Goal: Task Accomplishment & Management: Complete application form

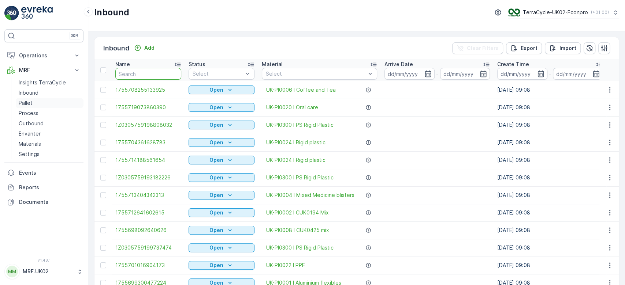
click at [41, 104] on link "Pallet" at bounding box center [50, 103] width 68 height 10
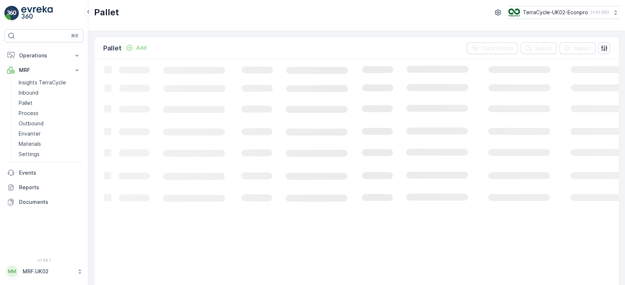
click at [141, 47] on p "Add" at bounding box center [141, 47] width 10 height 7
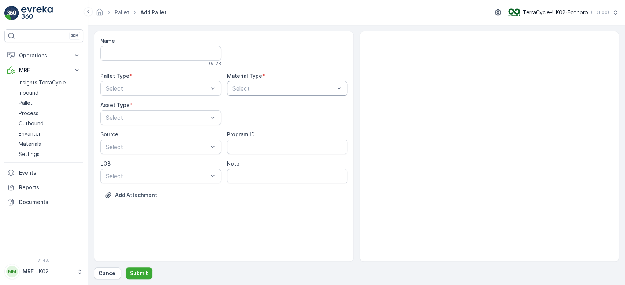
click at [266, 89] on div at bounding box center [284, 88] width 104 height 7
type input "STOR"
click at [277, 104] on span "UK-A0077 I Storage Media" at bounding box center [268, 106] width 74 height 7
click at [174, 86] on div at bounding box center [157, 88] width 104 height 7
click at [129, 119] on span "Outgoing" at bounding box center [117, 119] width 25 height 7
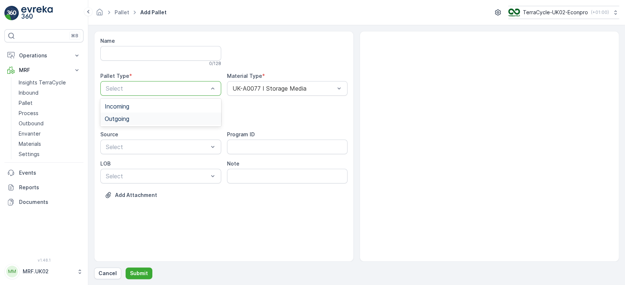
click at [129, 119] on div at bounding box center [157, 118] width 104 height 7
click at [119, 172] on span "BigBag" at bounding box center [114, 173] width 19 height 7
click at [141, 273] on p "Submit" at bounding box center [139, 273] width 18 height 7
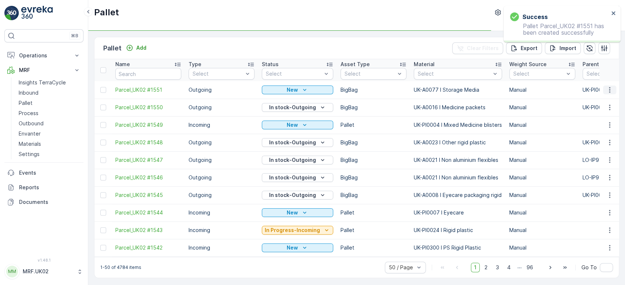
click at [607, 87] on icon "button" at bounding box center [609, 89] width 7 height 7
click at [594, 139] on span "Print QR" at bounding box center [589, 141] width 20 height 7
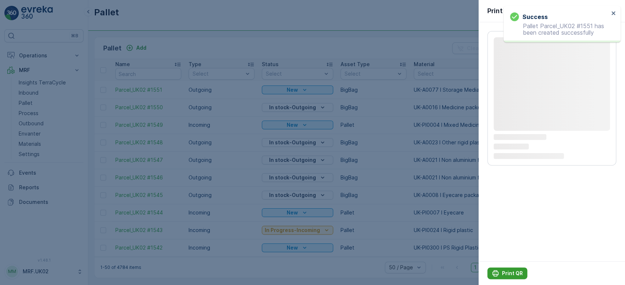
click at [507, 274] on p "Print QR" at bounding box center [512, 273] width 21 height 7
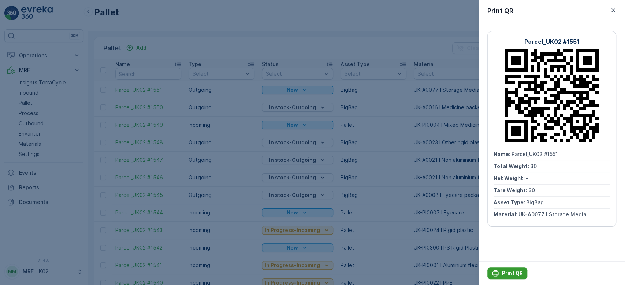
click at [504, 274] on p "Print QR" at bounding box center [512, 273] width 21 height 7
click at [222, 50] on div at bounding box center [312, 142] width 625 height 285
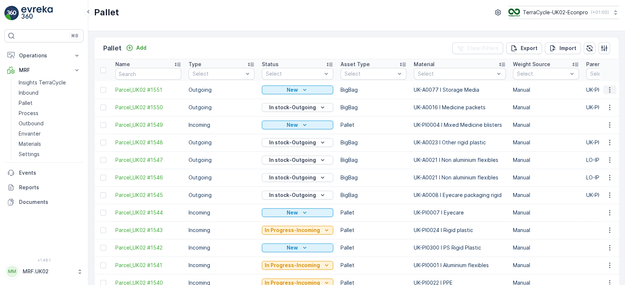
click at [609, 91] on icon "button" at bounding box center [609, 89] width 1 height 5
click at [599, 142] on div "Print QR" at bounding box center [600, 141] width 48 height 10
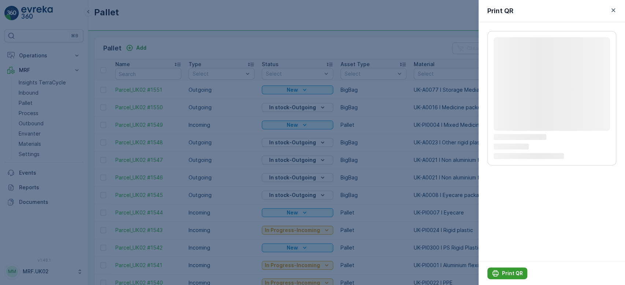
click at [509, 272] on p "Print QR" at bounding box center [512, 273] width 21 height 7
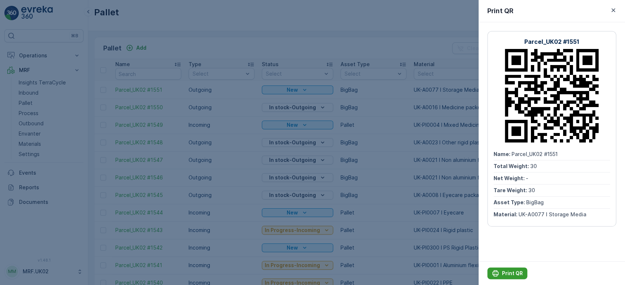
click at [509, 272] on p "Print QR" at bounding box center [512, 273] width 21 height 7
click at [299, 48] on div at bounding box center [312, 142] width 625 height 285
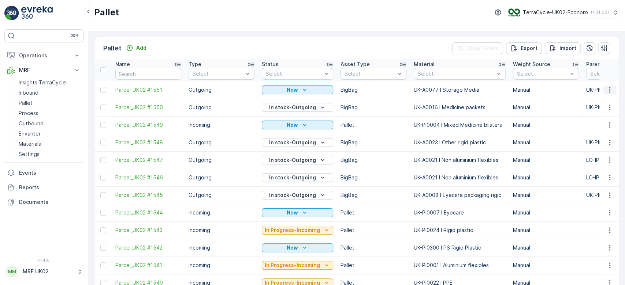
click at [609, 91] on icon "button" at bounding box center [609, 89] width 7 height 7
click at [597, 141] on span "Print QR" at bounding box center [589, 141] width 20 height 7
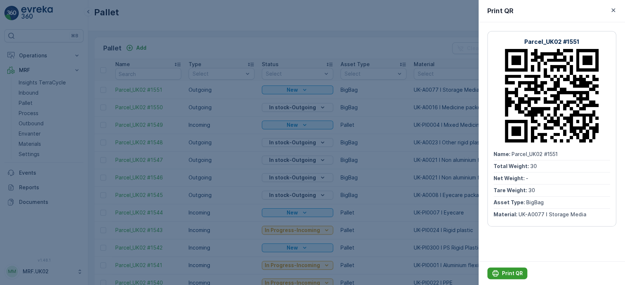
click at [509, 274] on p "Print QR" at bounding box center [512, 273] width 21 height 7
click at [366, 48] on div at bounding box center [312, 142] width 625 height 285
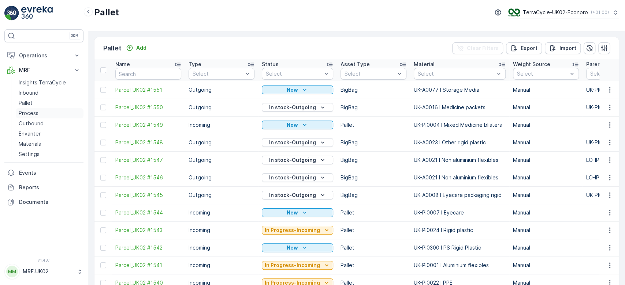
click at [35, 113] on p "Process" at bounding box center [29, 113] width 20 height 7
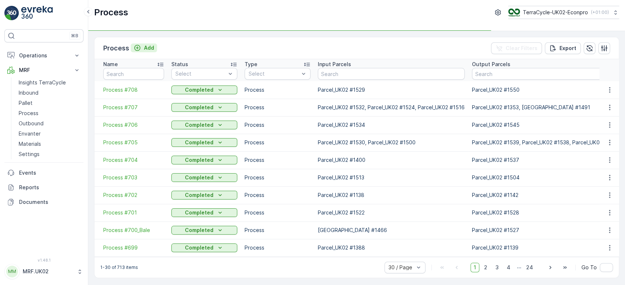
click at [147, 49] on p "Add" at bounding box center [149, 47] width 10 height 7
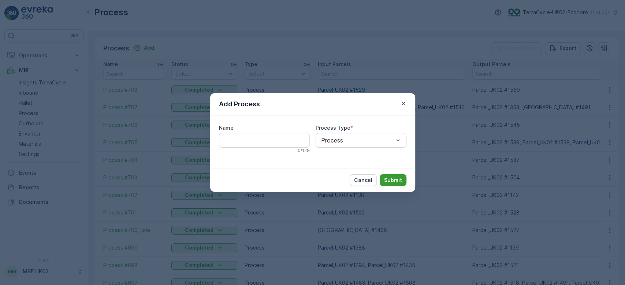
click at [392, 179] on p "Submit" at bounding box center [393, 180] width 18 height 7
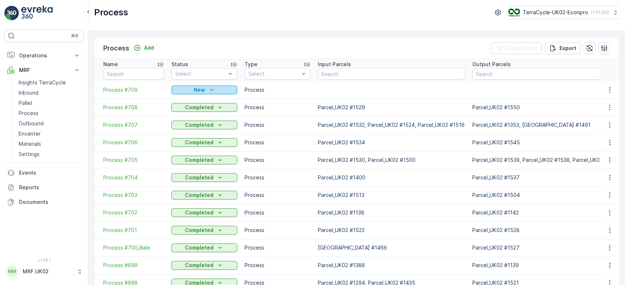
click at [195, 90] on p "New" at bounding box center [199, 89] width 11 height 7
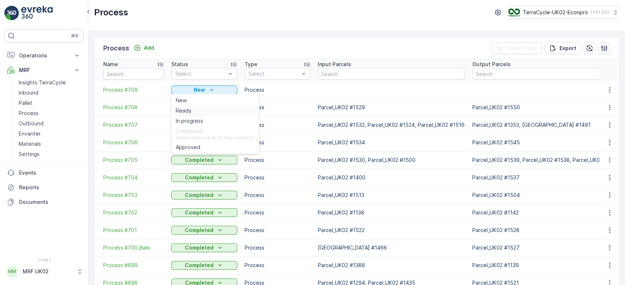
click at [190, 112] on span "Ready" at bounding box center [184, 110] width 16 height 7
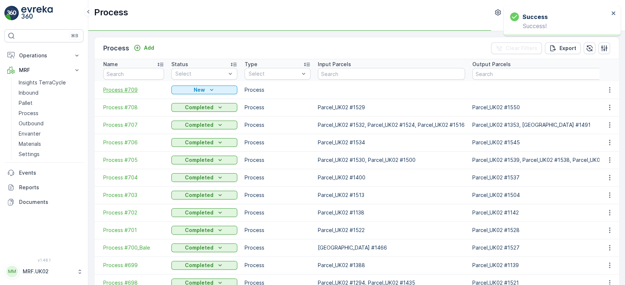
click at [130, 90] on span "Process #709" at bounding box center [133, 89] width 61 height 7
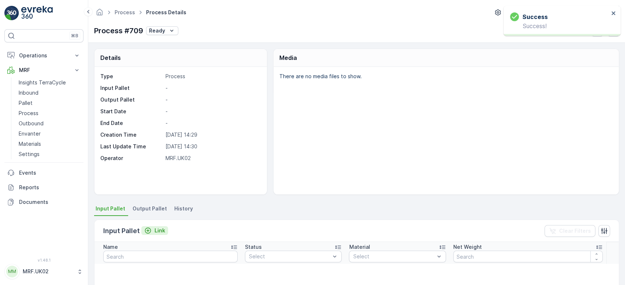
click at [157, 232] on p "Link" at bounding box center [159, 230] width 11 height 7
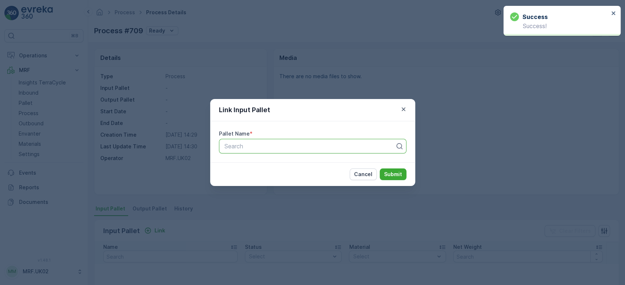
click at [269, 147] on div at bounding box center [310, 146] width 172 height 7
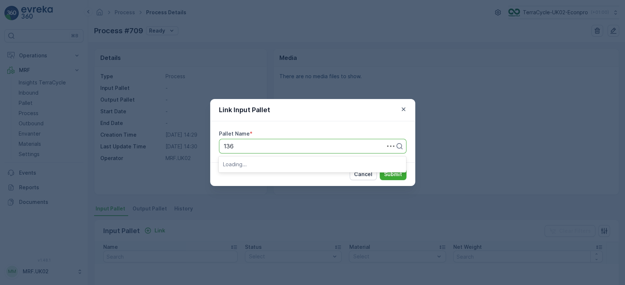
type input "1368"
click at [280, 174] on div "Parcel_UK02 #1368" at bounding box center [312, 176] width 179 height 7
click at [392, 172] on p "Submit" at bounding box center [393, 174] width 18 height 7
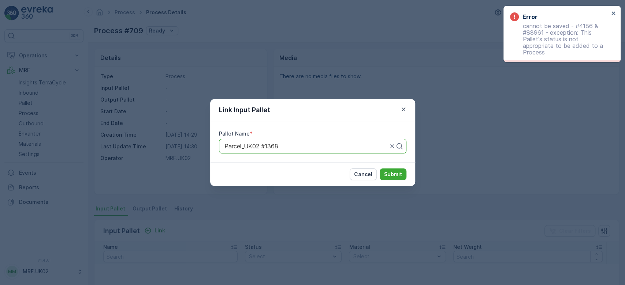
click at [38, 101] on div "Link Input Pallet Pallet Name * Parcel_UK02 #1368 Cancel Submit" at bounding box center [312, 142] width 625 height 285
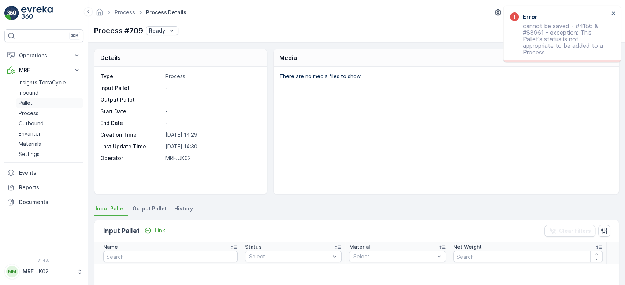
click at [38, 101] on link "Pallet" at bounding box center [50, 103] width 68 height 10
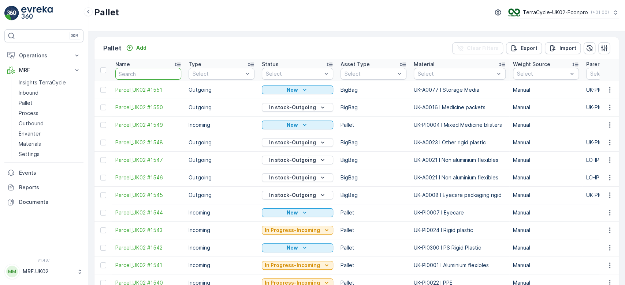
click at [138, 75] on input "text" at bounding box center [148, 74] width 66 height 12
type input "1368"
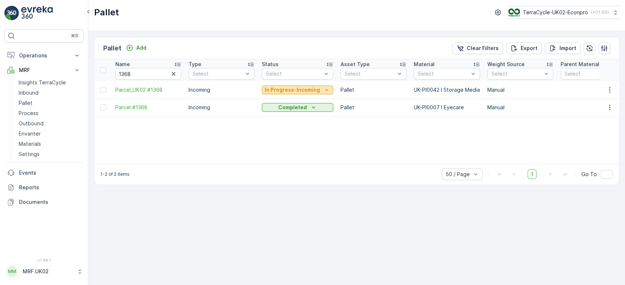
click at [276, 89] on p "In Progress-Incoming" at bounding box center [292, 89] width 55 height 7
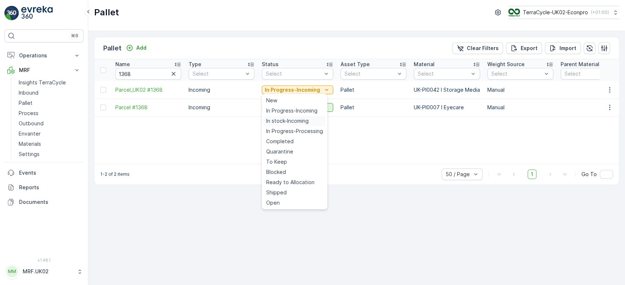
click at [282, 121] on span "In stock-Incoming" at bounding box center [287, 120] width 42 height 7
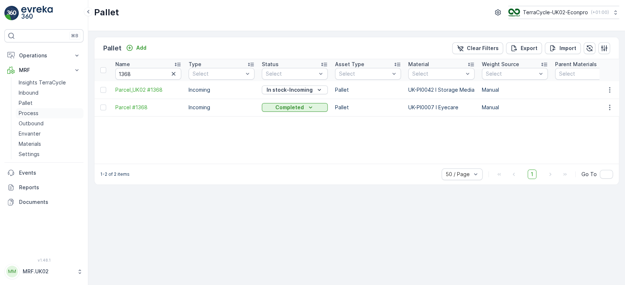
click at [30, 114] on p "Process" at bounding box center [29, 113] width 20 height 7
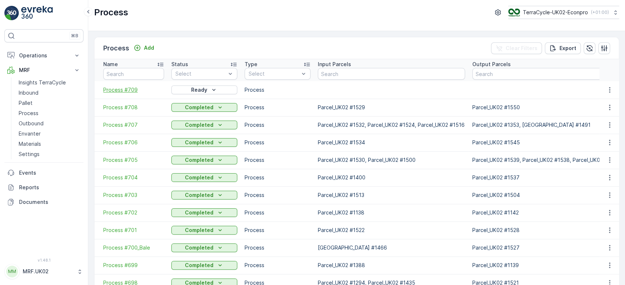
click at [113, 90] on span "Process #709" at bounding box center [133, 89] width 61 height 7
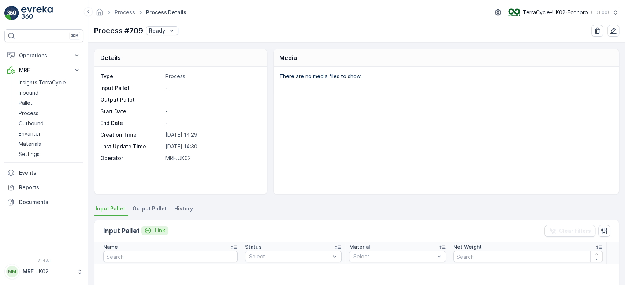
click at [160, 228] on p "Link" at bounding box center [159, 230] width 11 height 7
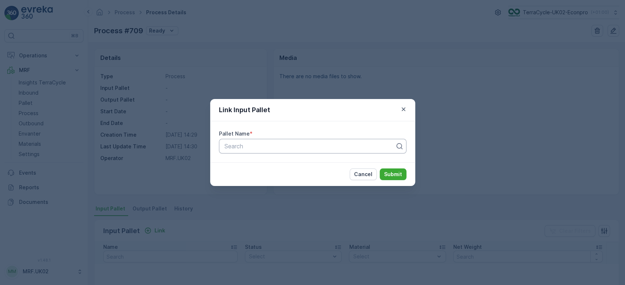
click at [252, 145] on div at bounding box center [310, 146] width 172 height 7
type input "1368"
click at [272, 176] on span "Parcel_UK02 #1368" at bounding box center [250, 176] width 54 height 7
click at [392, 173] on p "Submit" at bounding box center [393, 174] width 18 height 7
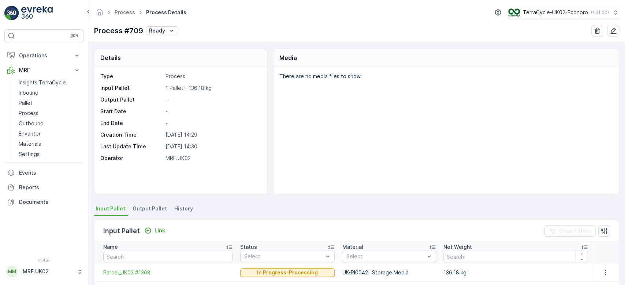
click at [145, 209] on span "Output Pallet" at bounding box center [149, 208] width 34 height 7
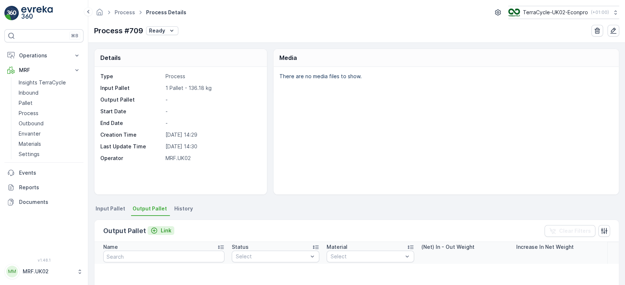
click at [161, 231] on p "Link" at bounding box center [166, 230] width 11 height 7
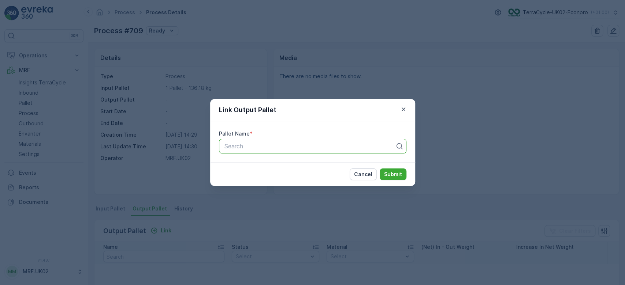
click at [255, 147] on div at bounding box center [310, 146] width 172 height 7
type input "1551"
click at [266, 164] on span "Parcel_UK02 #1551" at bounding box center [249, 164] width 53 height 7
click at [393, 174] on p "Submit" at bounding box center [393, 174] width 18 height 7
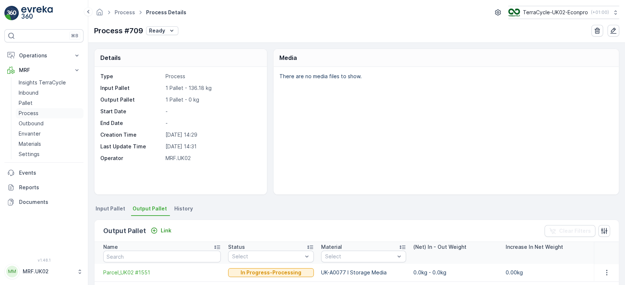
click at [42, 114] on link "Process" at bounding box center [50, 113] width 68 height 10
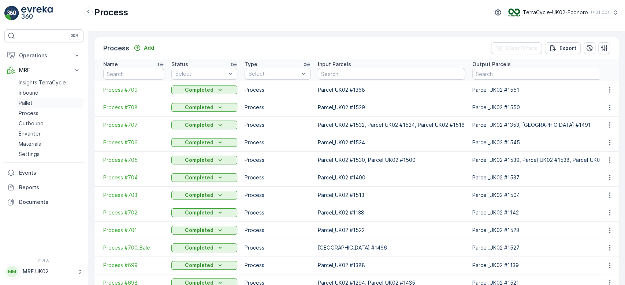
click at [50, 108] on link "Pallet" at bounding box center [50, 103] width 68 height 10
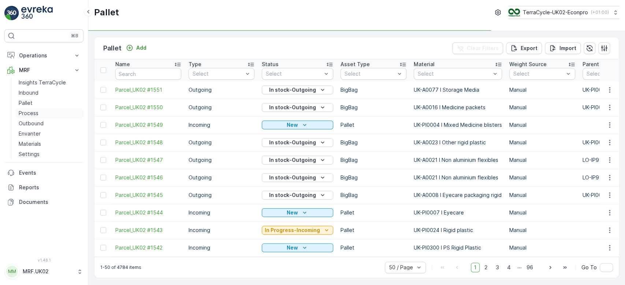
click at [30, 114] on p "Process" at bounding box center [29, 113] width 20 height 7
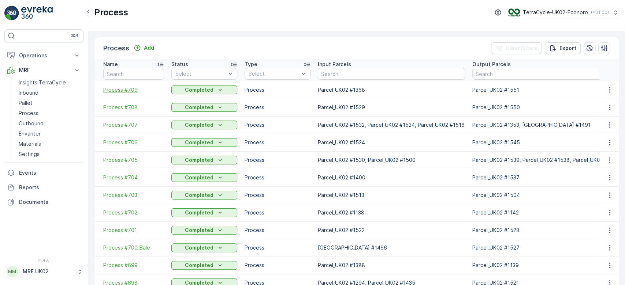
click at [125, 89] on span "Process #709" at bounding box center [133, 89] width 61 height 7
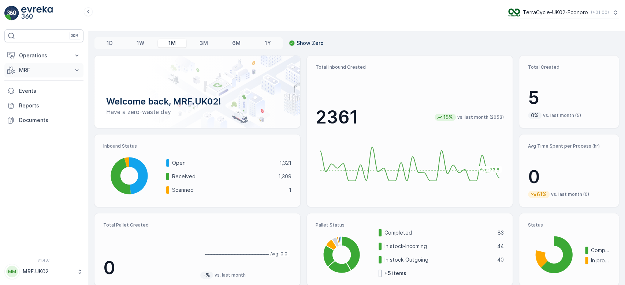
click at [45, 71] on p "MRF" at bounding box center [44, 70] width 50 height 7
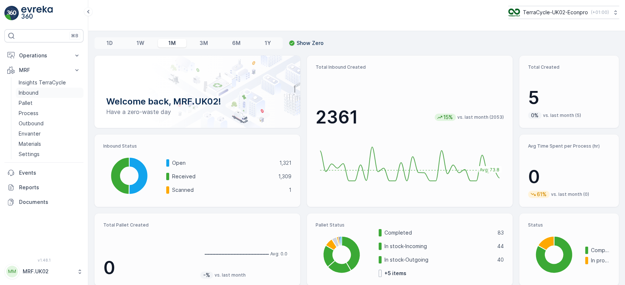
click at [39, 93] on link "Inbound" at bounding box center [50, 93] width 68 height 10
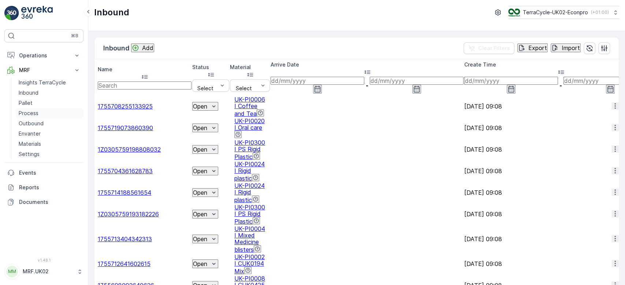
click at [42, 114] on link "Process" at bounding box center [50, 113] width 68 height 10
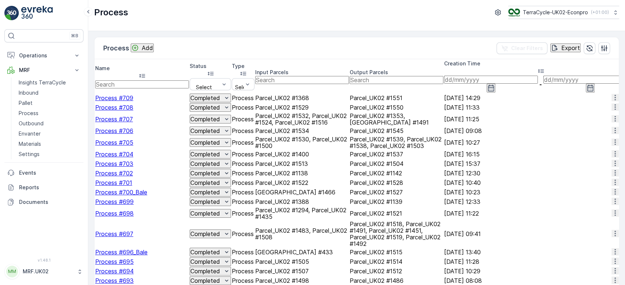
click at [126, 94] on span "Process #709" at bounding box center [114, 97] width 38 height 7
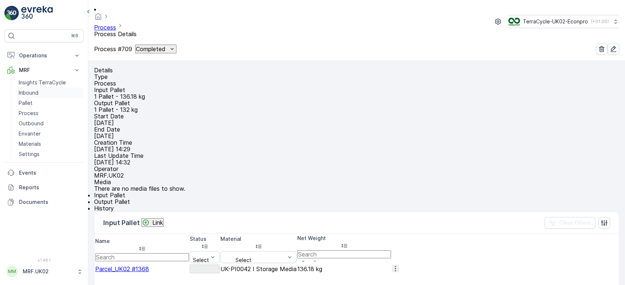
click at [35, 96] on link "Inbound" at bounding box center [50, 93] width 68 height 10
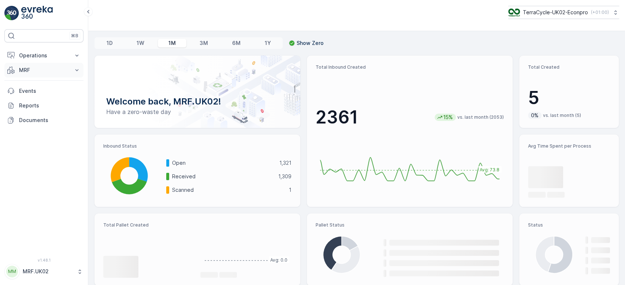
click at [49, 70] on p "MRF" at bounding box center [44, 70] width 50 height 7
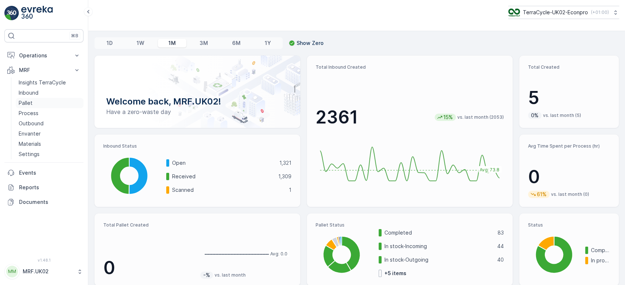
click at [38, 102] on link "Pallet" at bounding box center [50, 103] width 68 height 10
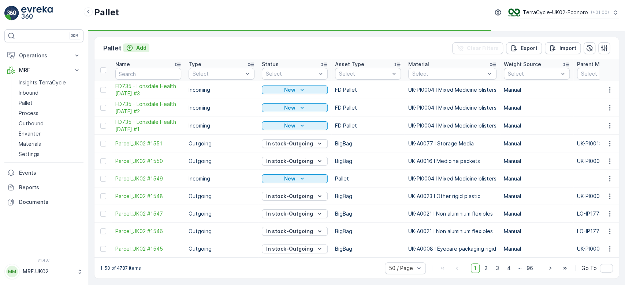
click at [136, 45] on p "Add" at bounding box center [141, 47] width 10 height 7
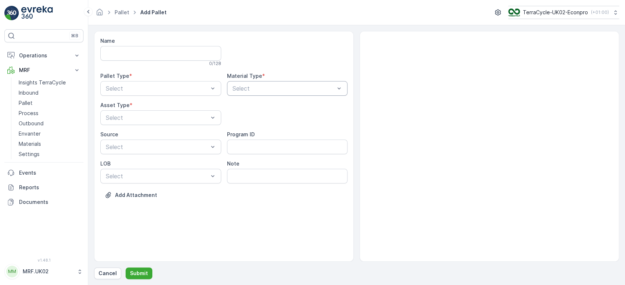
click at [236, 91] on div at bounding box center [284, 88] width 104 height 7
type input "STOR"
click at [273, 119] on span "UK-PI0042 I Storage Media" at bounding box center [269, 119] width 76 height 7
click at [155, 108] on div "Incoming" at bounding box center [161, 106] width 112 height 7
click at [149, 112] on div "Select" at bounding box center [160, 118] width 121 height 15
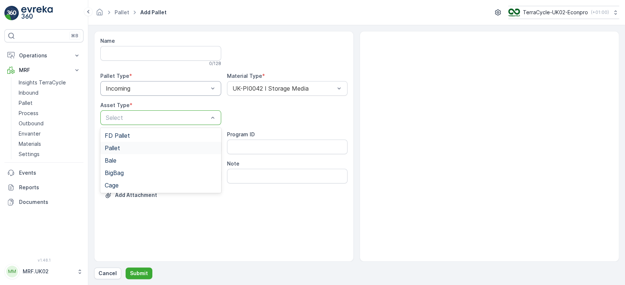
click at [125, 147] on div "Pallet" at bounding box center [161, 148] width 112 height 7
click at [143, 271] on p "Submit" at bounding box center [139, 273] width 18 height 7
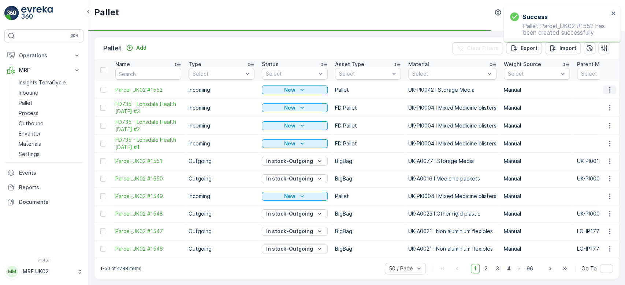
click at [609, 89] on icon "button" at bounding box center [609, 89] width 1 height 5
click at [599, 141] on div "Print QR" at bounding box center [600, 141] width 48 height 10
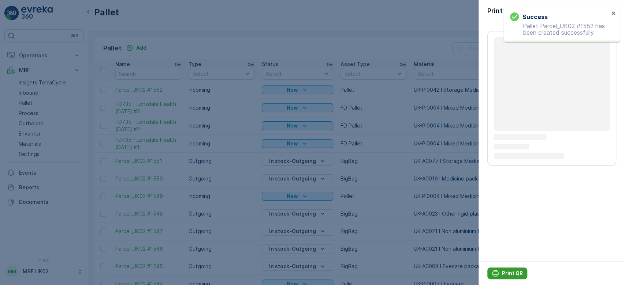
click at [506, 272] on p "Print QR" at bounding box center [512, 273] width 21 height 7
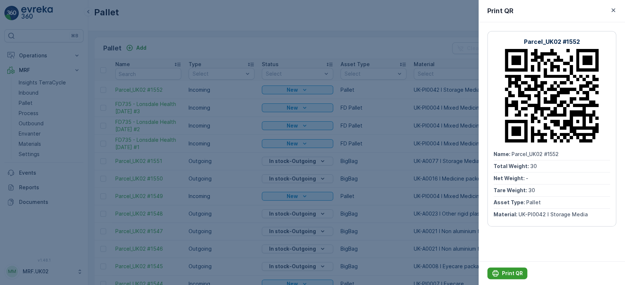
click at [500, 272] on div "Print QR" at bounding box center [506, 273] width 31 height 7
click at [36, 91] on div at bounding box center [312, 142] width 625 height 285
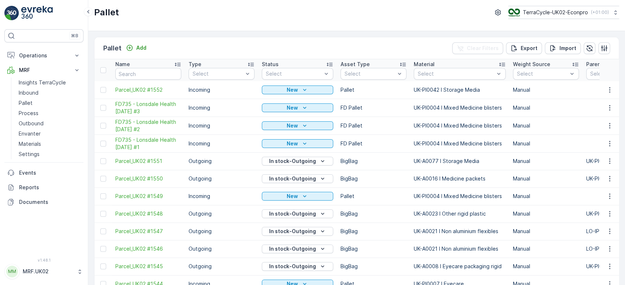
click at [36, 91] on p "Inbound" at bounding box center [29, 92] width 20 height 7
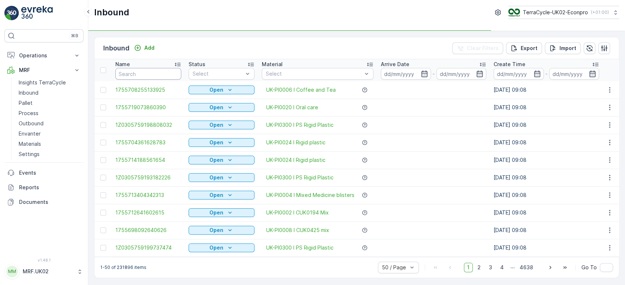
click at [126, 74] on input "text" at bounding box center [148, 74] width 66 height 12
